Goal: Task Accomplishment & Management: Manage account settings

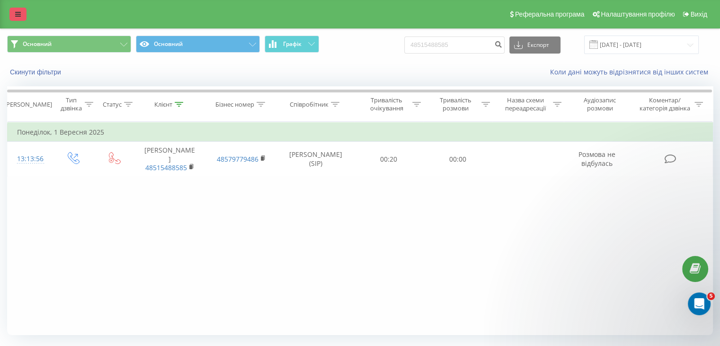
click at [15, 13] on icon at bounding box center [18, 14] width 6 height 7
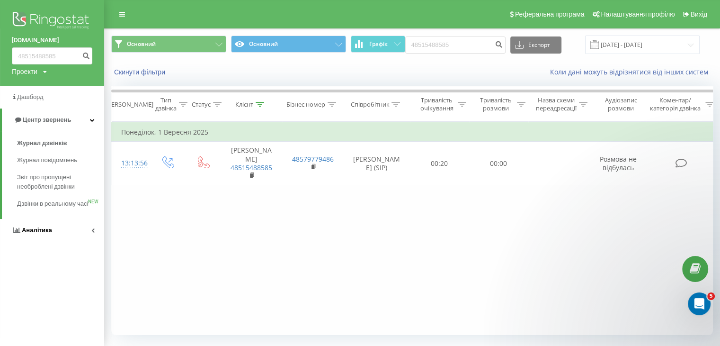
click at [43, 233] on span "Аналiтика" at bounding box center [37, 229] width 30 height 7
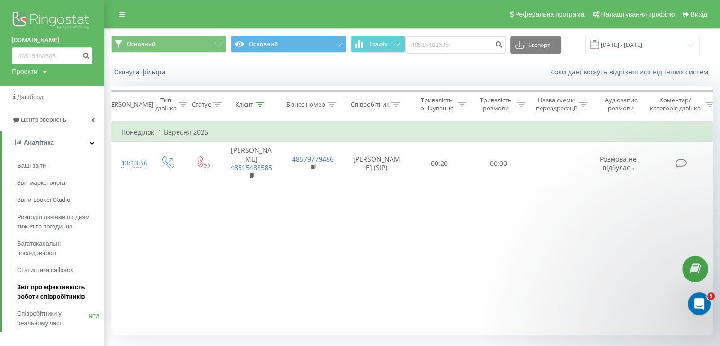
click at [49, 286] on span "Звіт про ефективність роботи співробітників" at bounding box center [58, 291] width 82 height 19
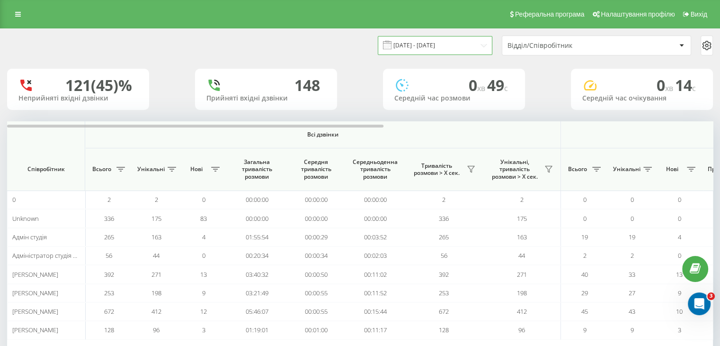
click at [401, 48] on input "[DATE] - [DATE]" at bounding box center [435, 45] width 115 height 18
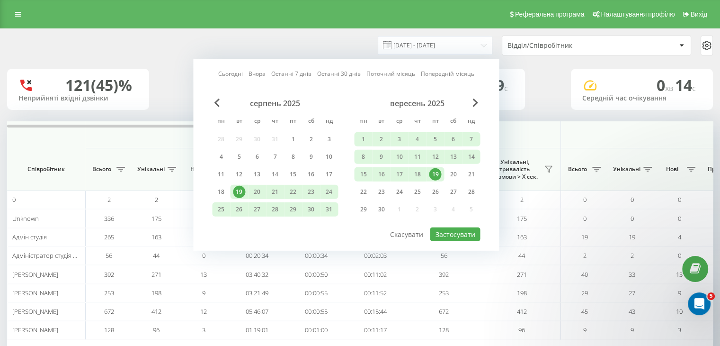
click at [235, 72] on link "Сьогодні" at bounding box center [230, 73] width 25 height 9
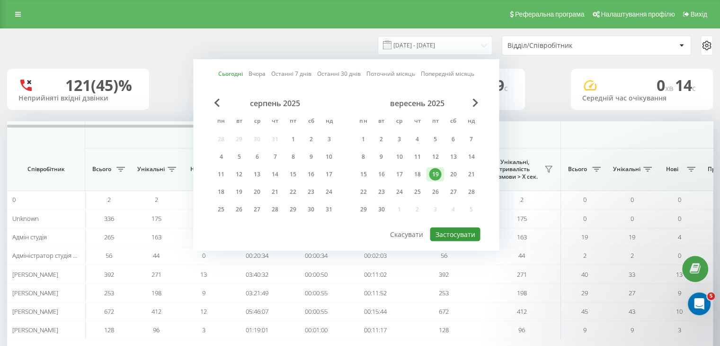
click at [437, 228] on button "Застосувати" at bounding box center [455, 234] width 50 height 14
type input "[DATE] - [DATE]"
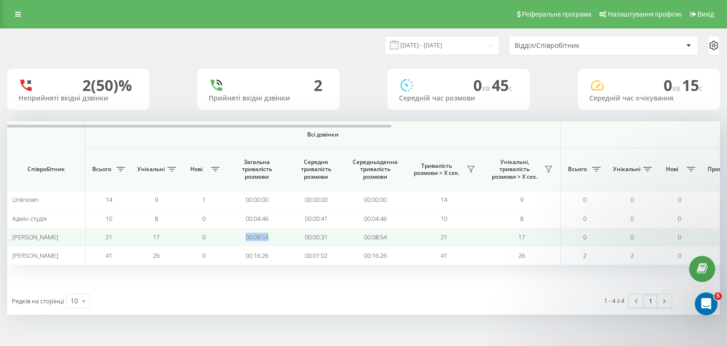
drag, startPoint x: 237, startPoint y: 233, endPoint x: 278, endPoint y: 235, distance: 41.2
click at [278, 235] on td "00:08:54" at bounding box center [256, 237] width 59 height 18
copy td "00:08:54"
